Goal: Navigation & Orientation: Find specific page/section

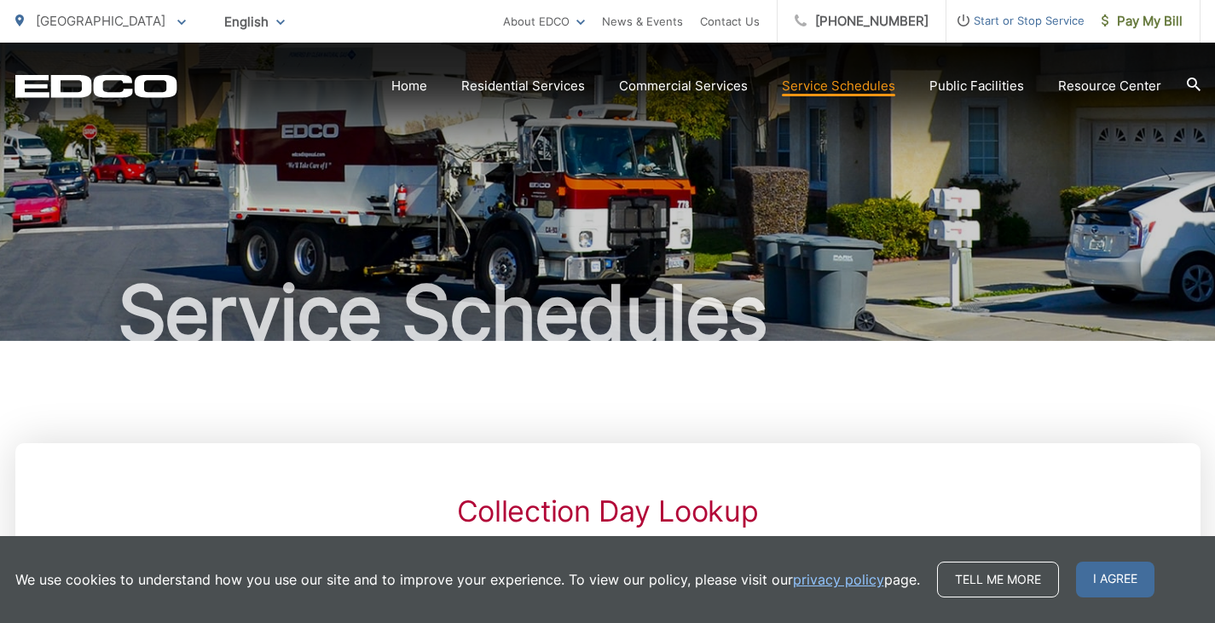
click at [731, 103] on div "Service Schedules" at bounding box center [607, 192] width 1185 height 298
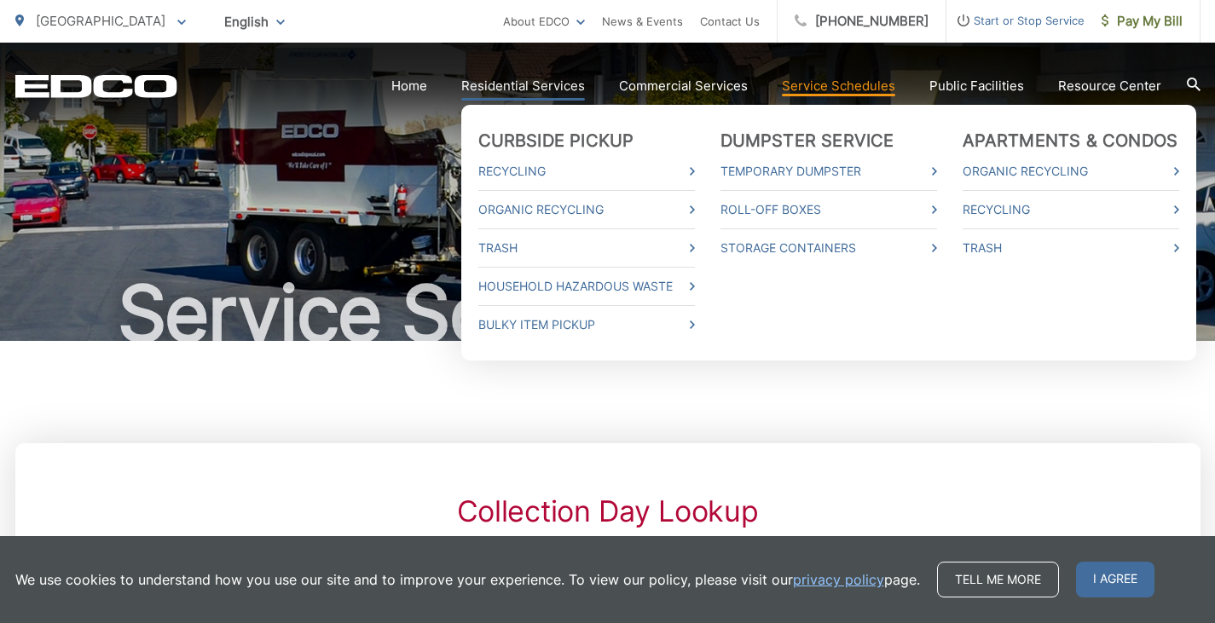
click at [581, 90] on link "Residential Services" at bounding box center [523, 86] width 124 height 20
